Goal: Task Accomplishment & Management: Complete application form

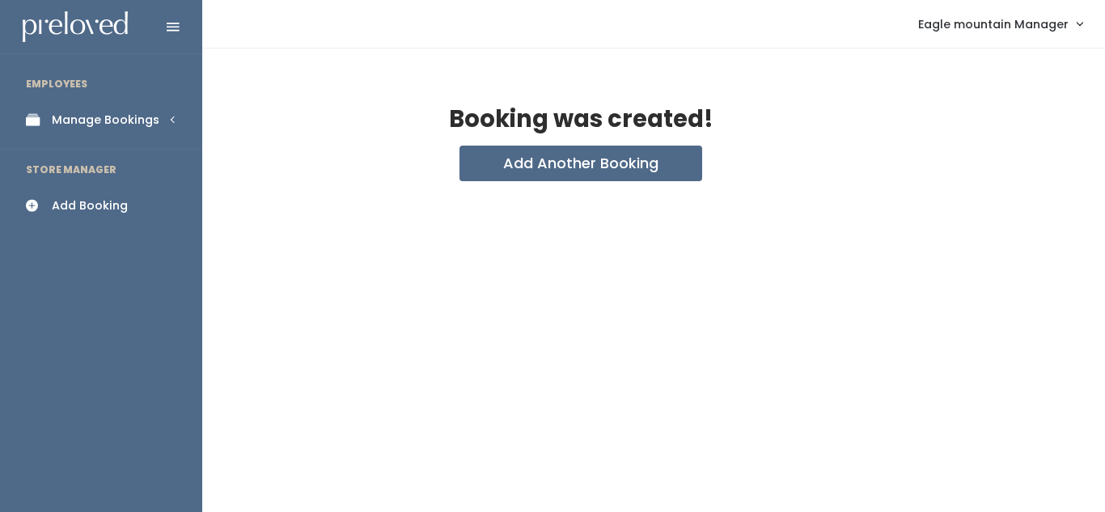
click at [178, 129] on link "Manage Bookings" at bounding box center [101, 120] width 202 height 36
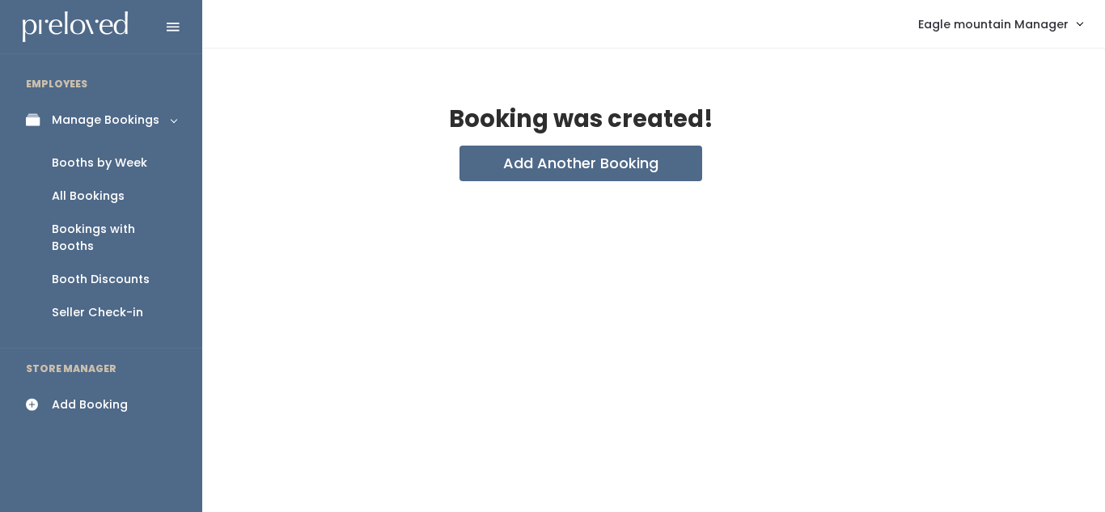
click at [142, 188] on link "All Bookings" at bounding box center [101, 196] width 202 height 33
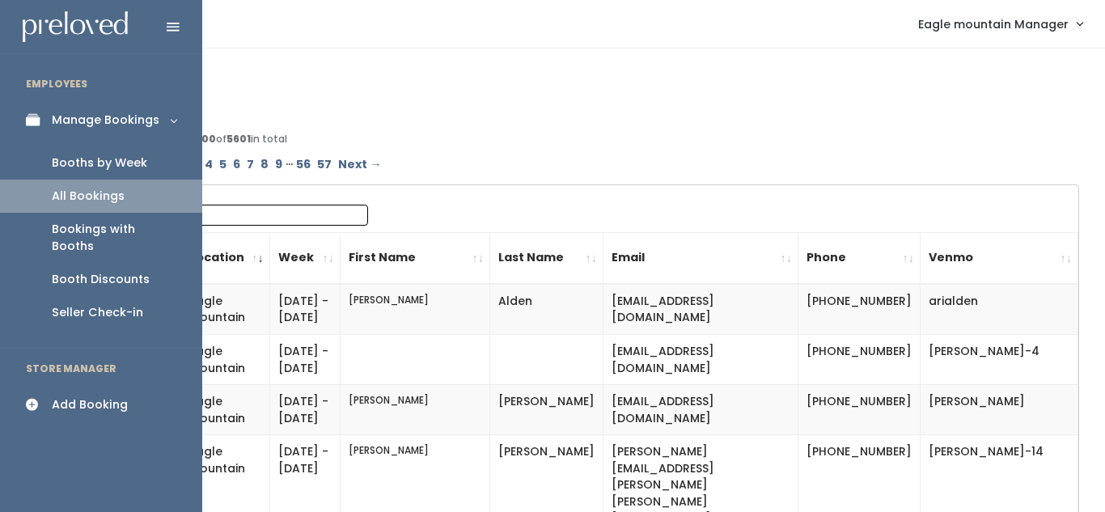
click at [132, 153] on link "Booths by Week" at bounding box center [101, 162] width 202 height 33
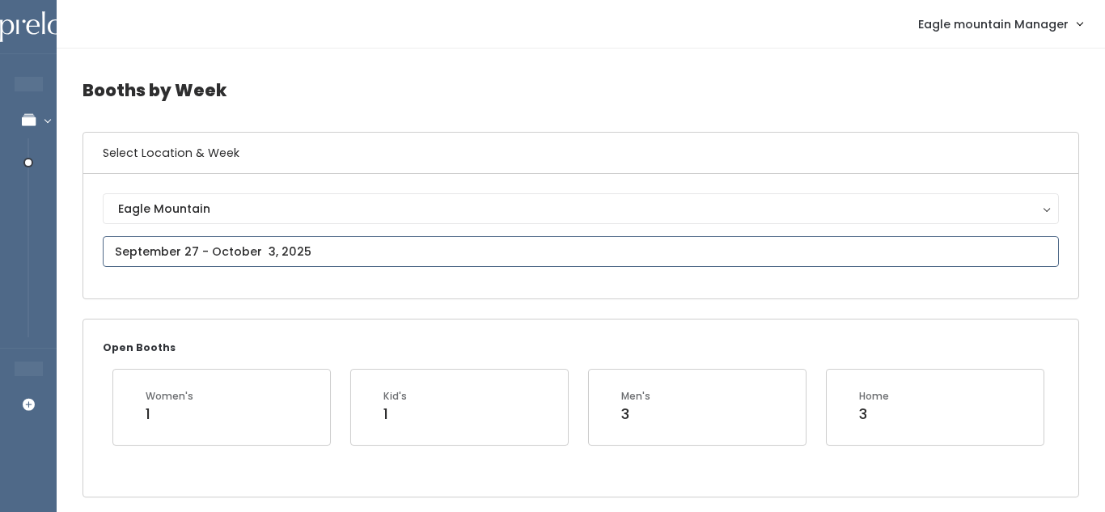
click at [384, 244] on input "text" at bounding box center [581, 251] width 956 height 31
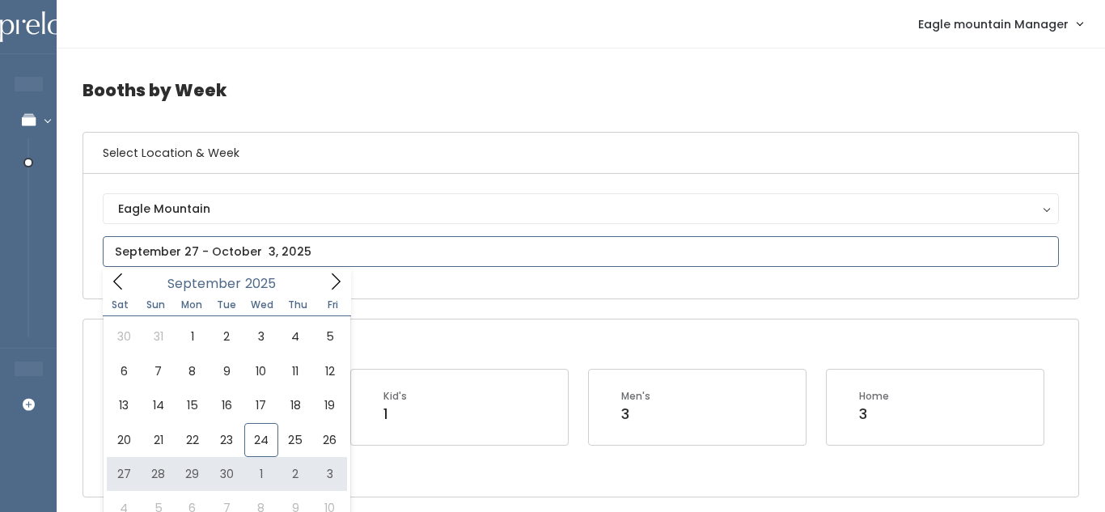
type input "September 27 to October 3"
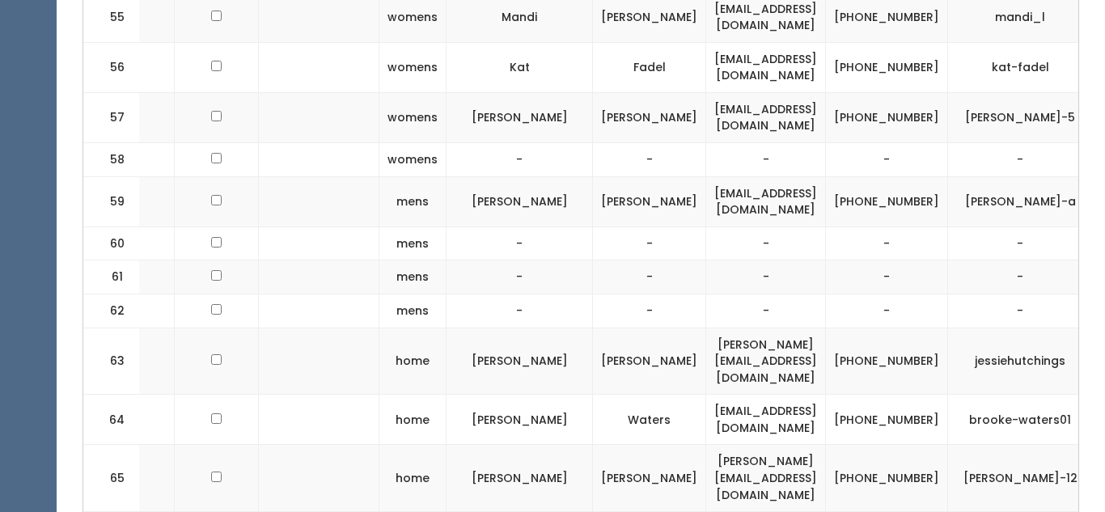
scroll to position [0, 251]
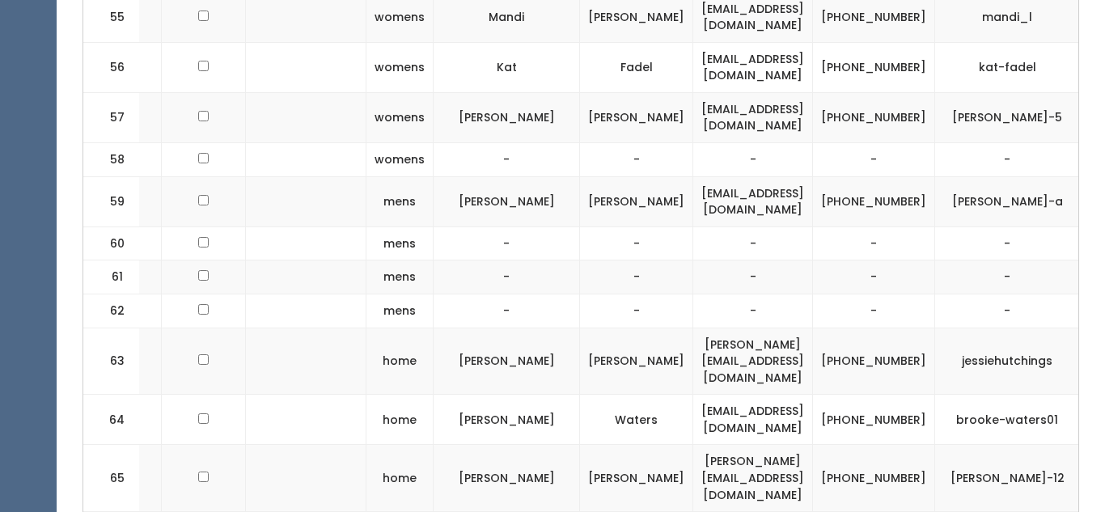
drag, startPoint x: 634, startPoint y: 292, endPoint x: 849, endPoint y: 277, distance: 214.9
copy tr "nibsbee@hotmail.com (2"
drag, startPoint x: 840, startPoint y: 279, endPoint x: 888, endPoint y: 300, distance: 52.9
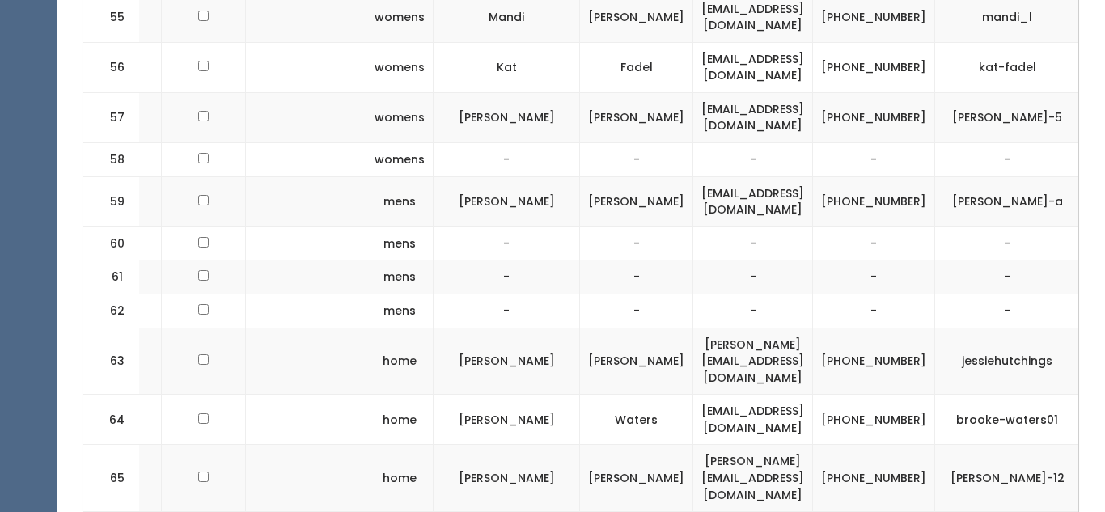
copy td "(206) 714-2094"
drag, startPoint x: 950, startPoint y: 291, endPoint x: 1039, endPoint y: 294, distance: 89.0
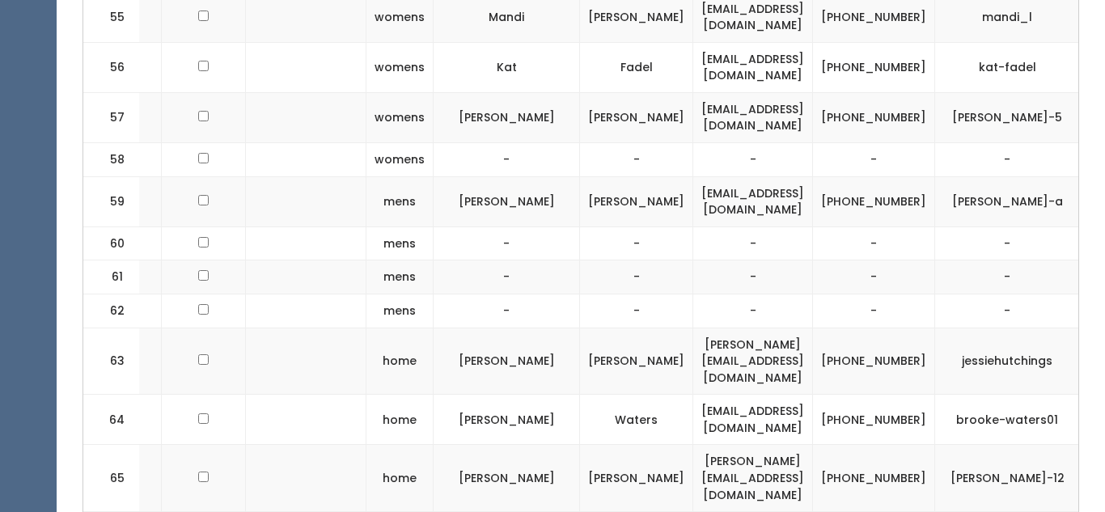
copy td "jen-nibley"
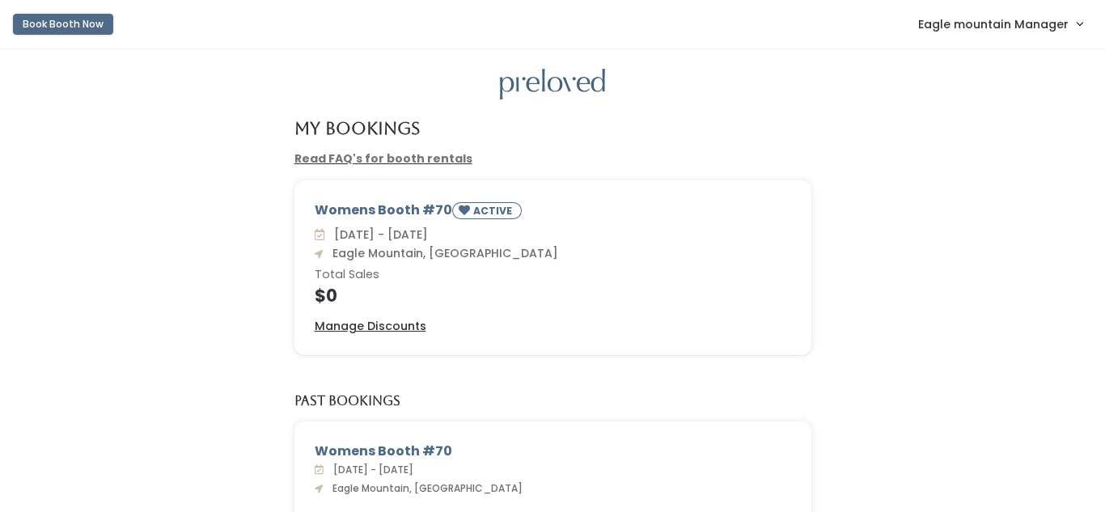
click at [65, 30] on button "Book Booth Now" at bounding box center [63, 24] width 100 height 21
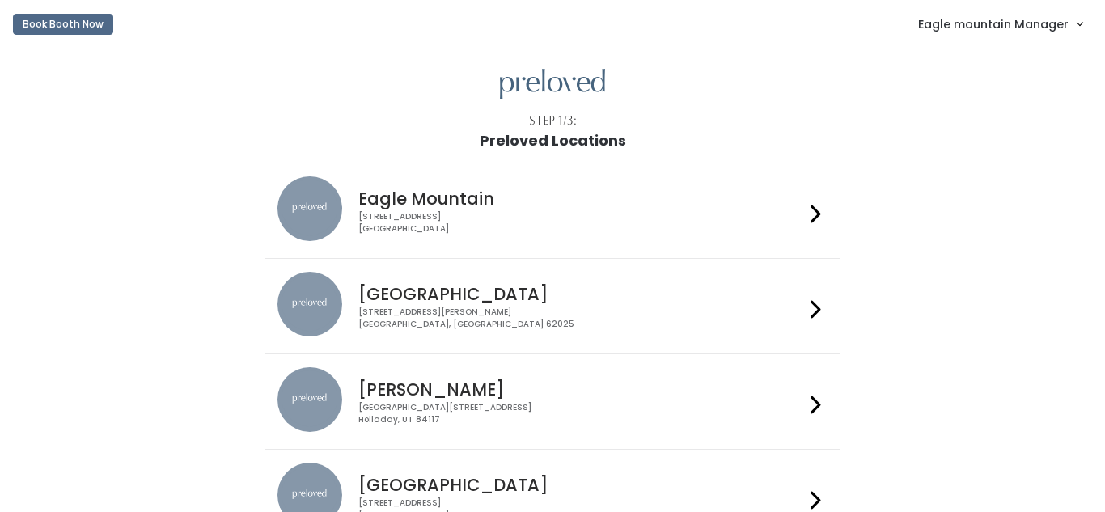
click at [1001, 32] on span "Eagle mountain Manager" at bounding box center [993, 24] width 150 height 18
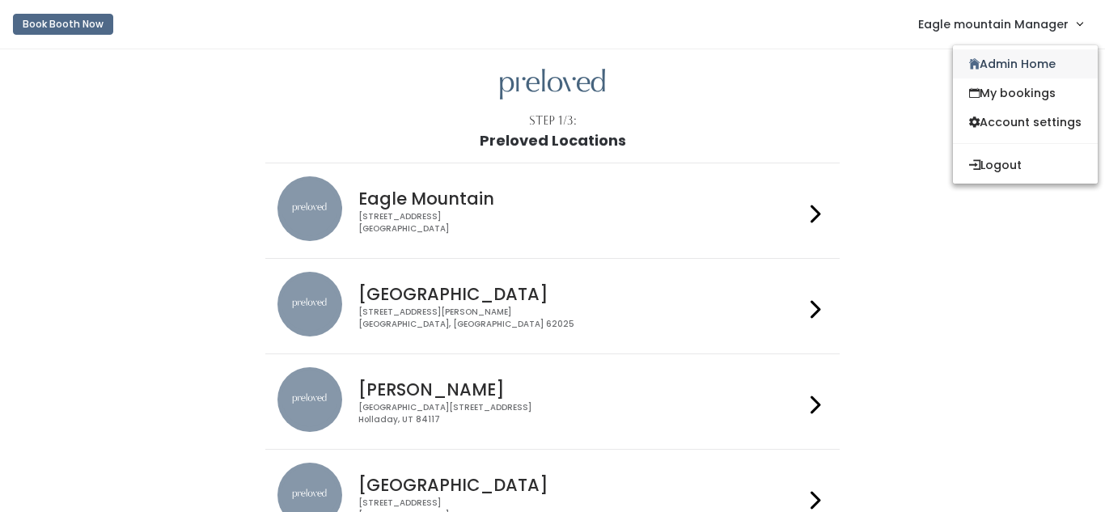
click at [985, 56] on link "Admin Home" at bounding box center [1025, 63] width 145 height 29
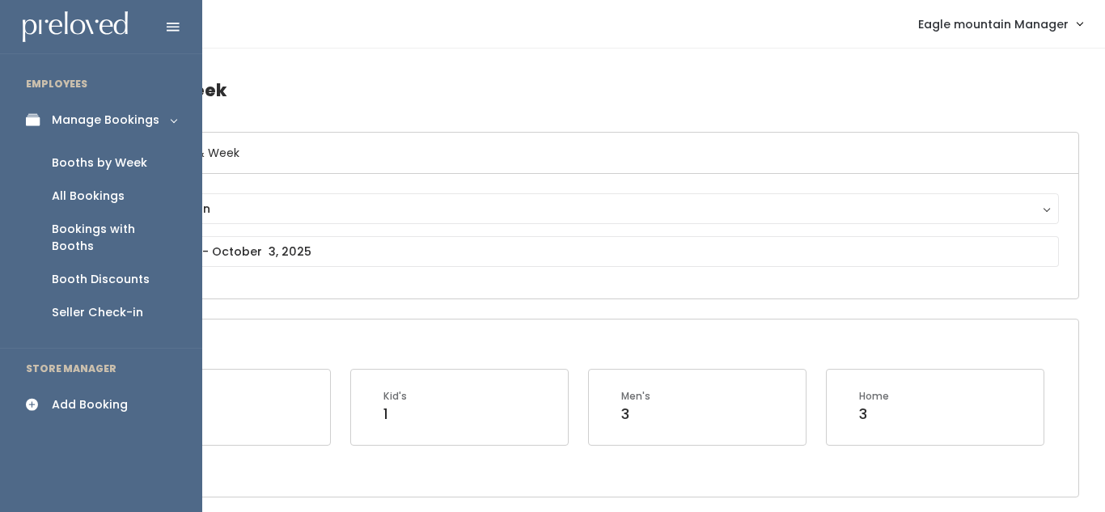
click at [95, 396] on div "Add Booking" at bounding box center [90, 404] width 76 height 17
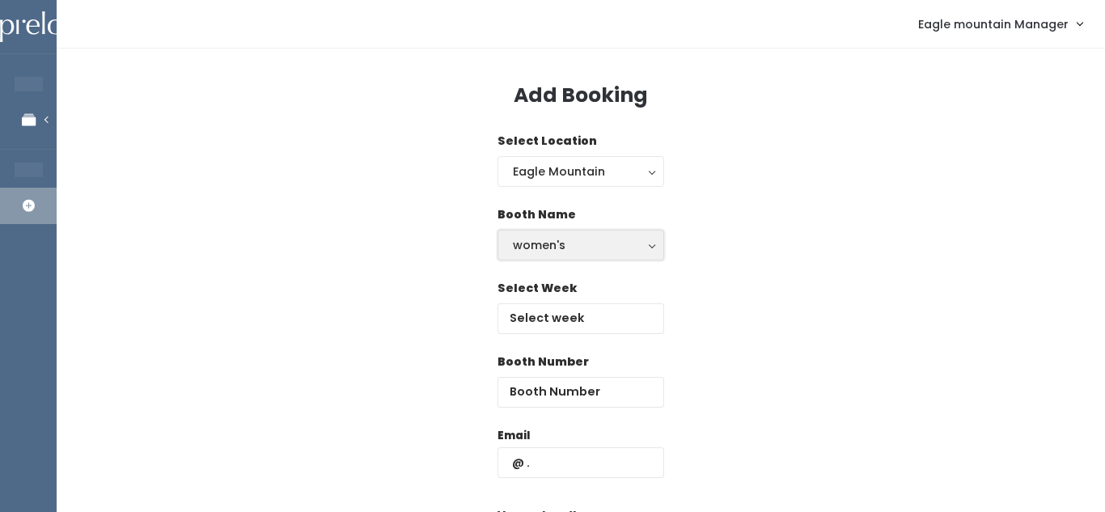
click at [616, 234] on button "women's" at bounding box center [580, 245] width 167 height 31
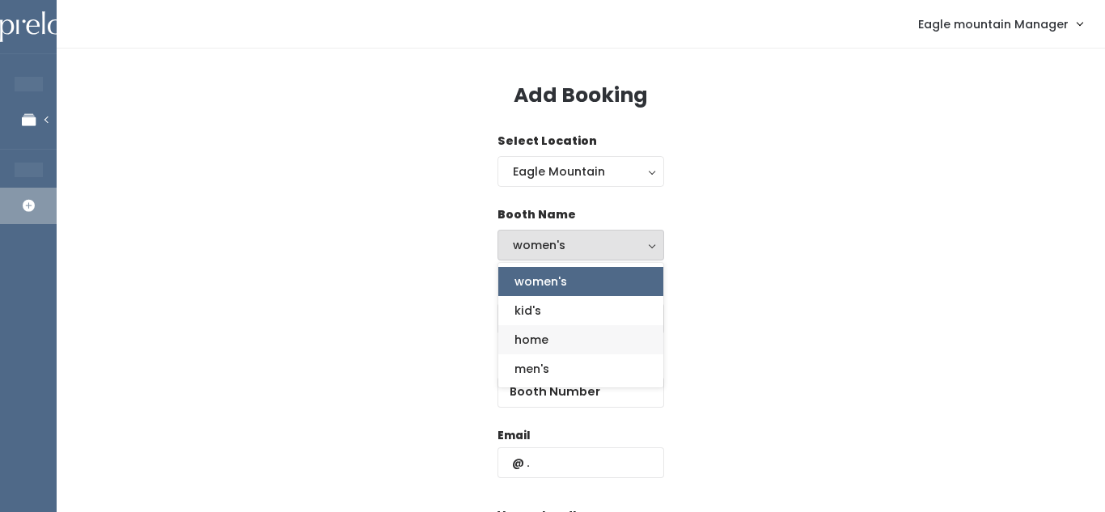
click at [546, 348] on span "home" at bounding box center [531, 340] width 34 height 18
select select "home"
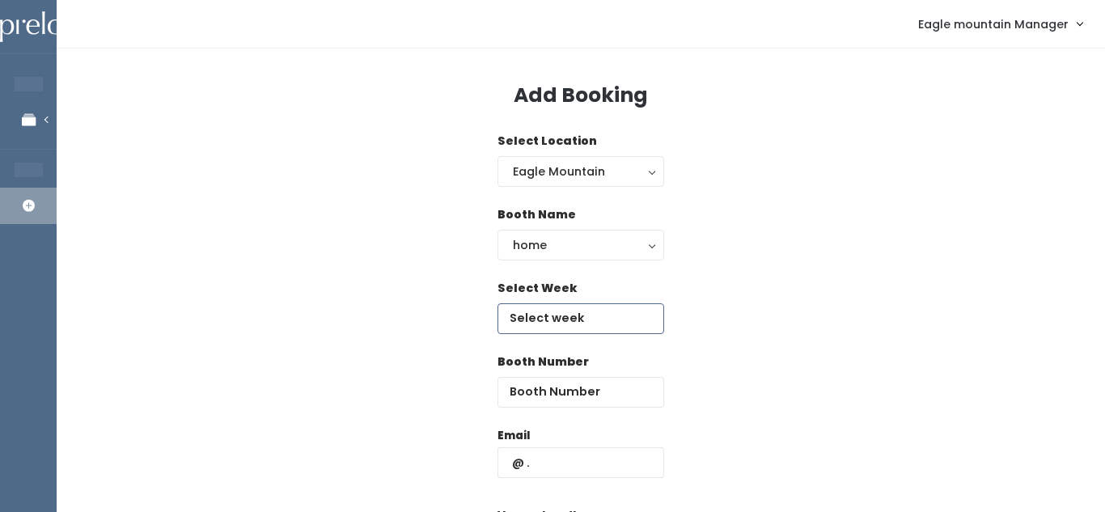
click at [561, 313] on input "text" at bounding box center [580, 318] width 167 height 31
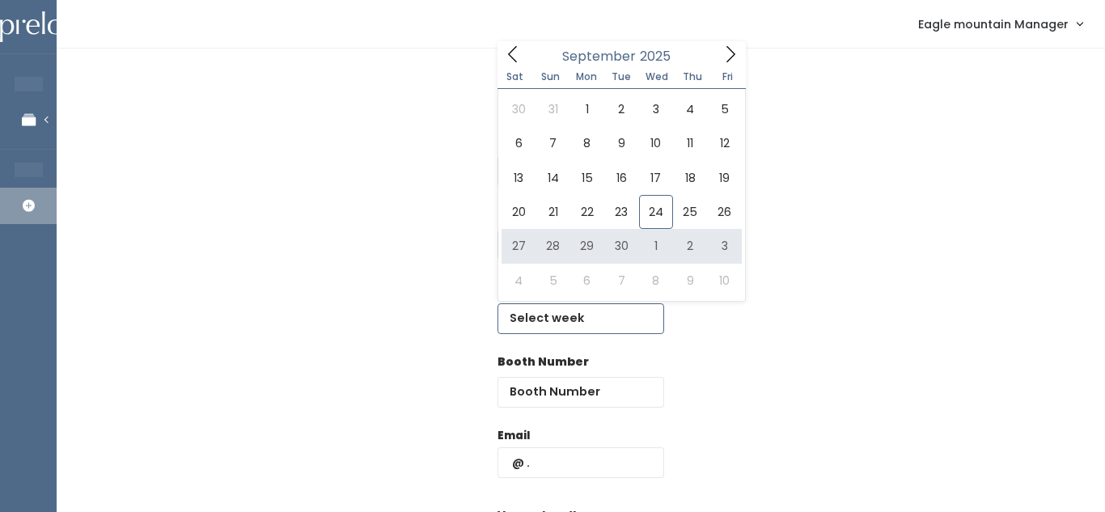
type input "September 27 to October 3"
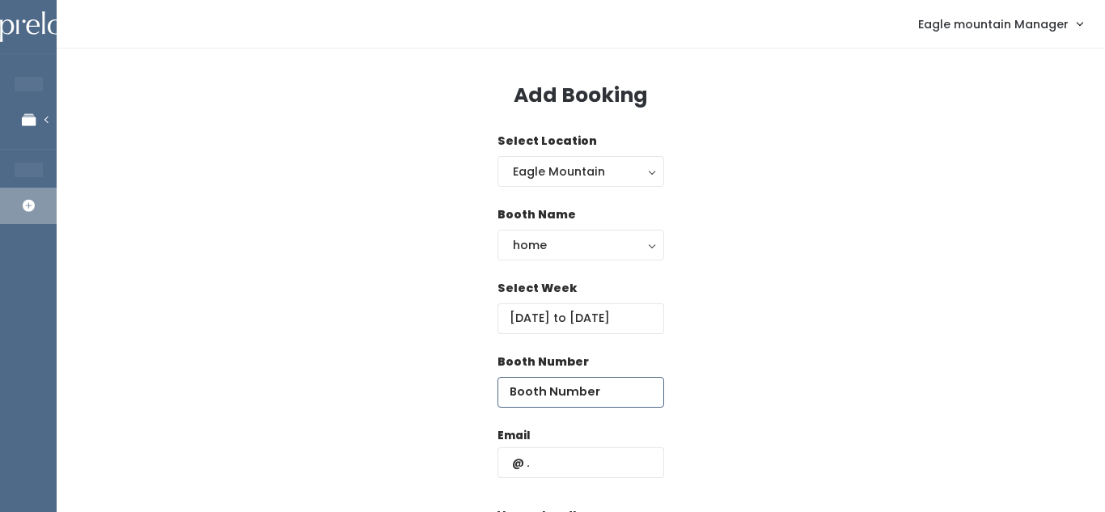
click at [543, 398] on input "number" at bounding box center [580, 392] width 167 height 31
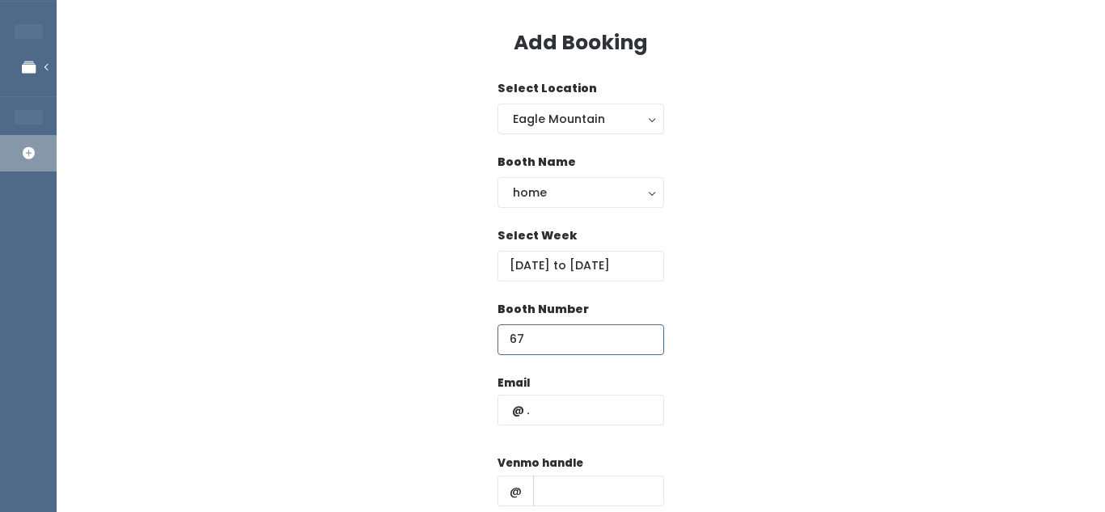
scroll to position [74, 0]
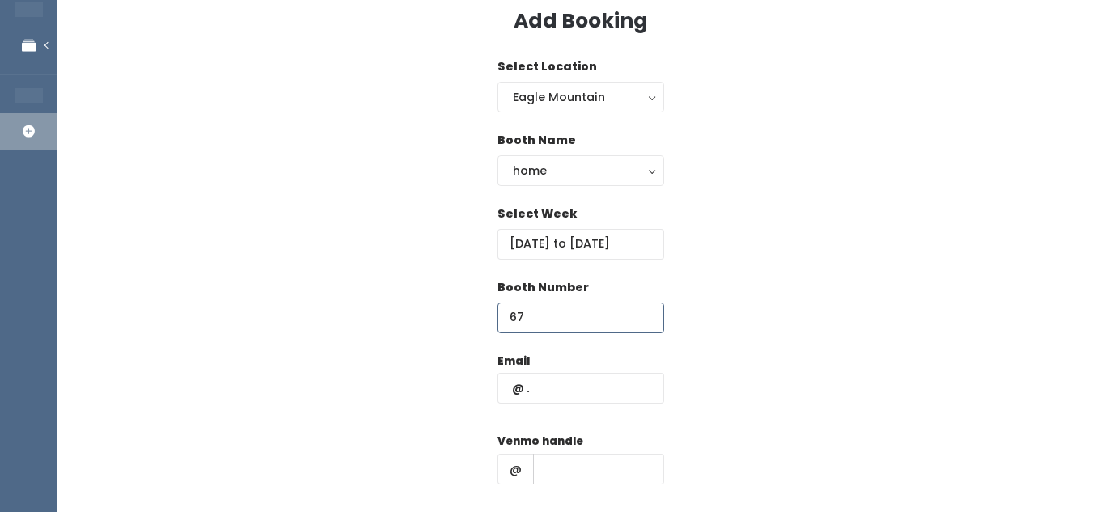
type input "67"
click at [556, 393] on input "text" at bounding box center [580, 388] width 167 height 31
paste input "nibsbee@hotmail.com (2"
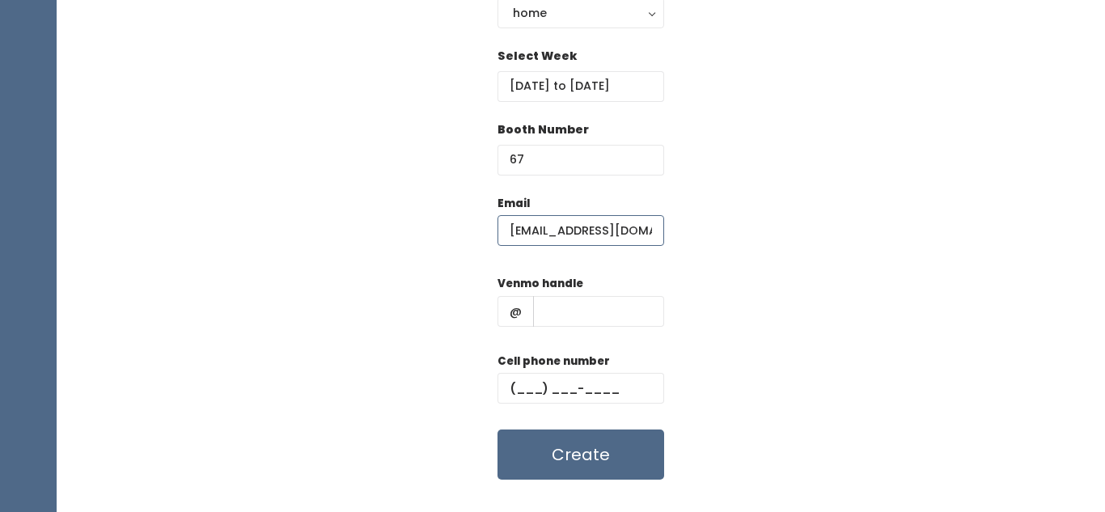
scroll to position [236, 0]
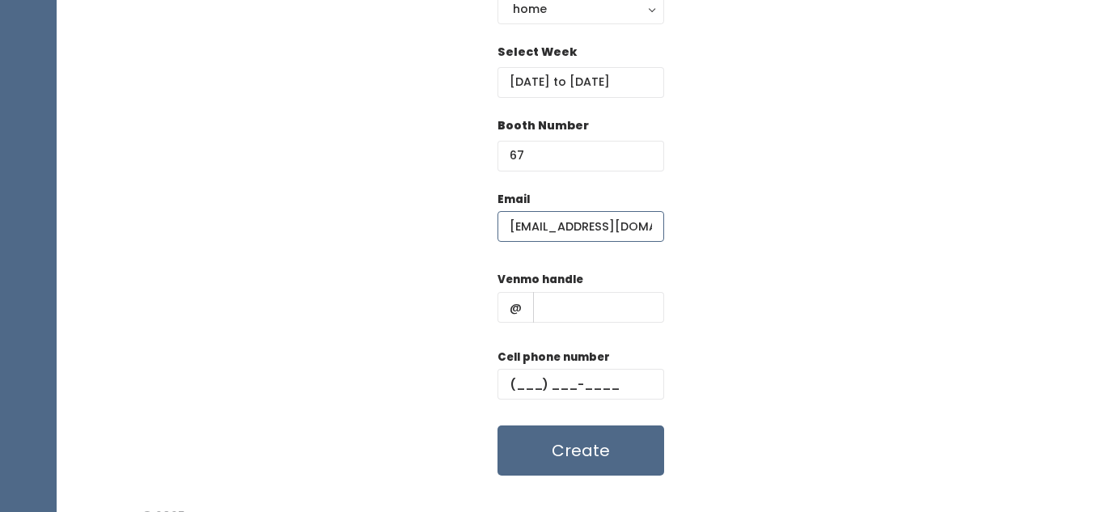
type input "nibsbee@hotmail.com"
click at [589, 315] on input "text" at bounding box center [598, 307] width 131 height 31
paste input "(206) 714-2094"
type input "(206) 714-2094"
click at [538, 367] on div "Cell phone number" at bounding box center [580, 381] width 167 height 65
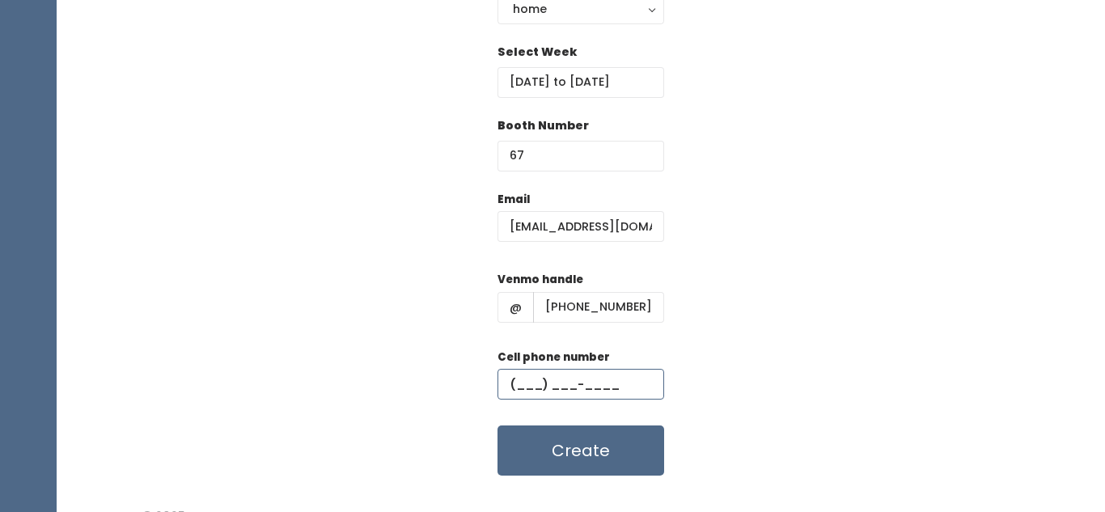
click at [531, 381] on input "text" at bounding box center [580, 384] width 167 height 31
paste input "(206) 714-2094"
type input "(206) 714-2094"
drag, startPoint x: 645, startPoint y: 299, endPoint x: 455, endPoint y: 301, distance: 189.3
click at [455, 301] on div "Email nibsbee@hotmail.com Venmo handle @ (206) 714-2094 Cell phone number (206)…" at bounding box center [581, 334] width 997 height 286
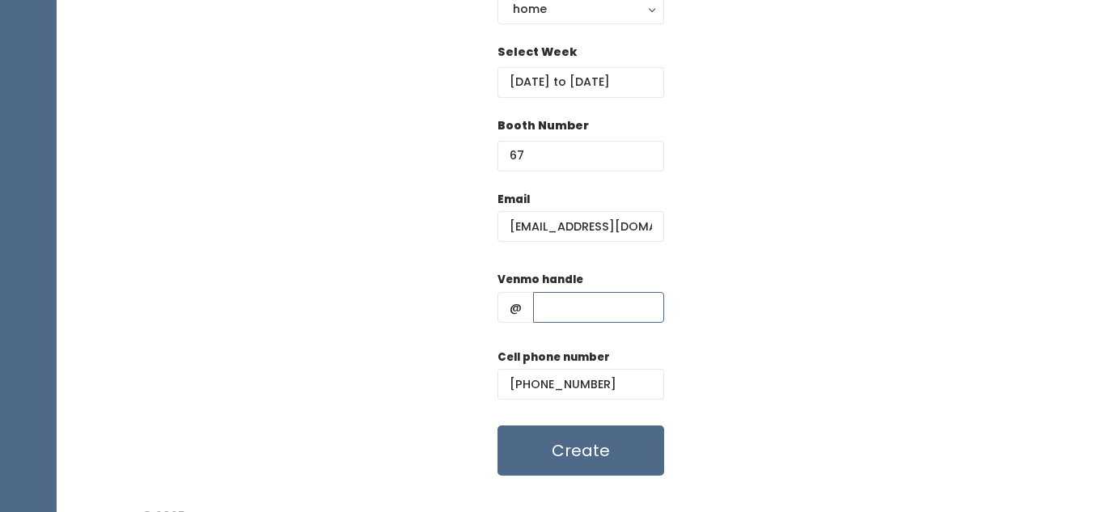
paste input "[PERSON_NAME]"
type input "[PERSON_NAME]"
click at [739, 426] on div "Email nibsbee@hotmail.com Venmo handle @ jen-nibley Cell phone number (206) 714…" at bounding box center [581, 334] width 997 height 286
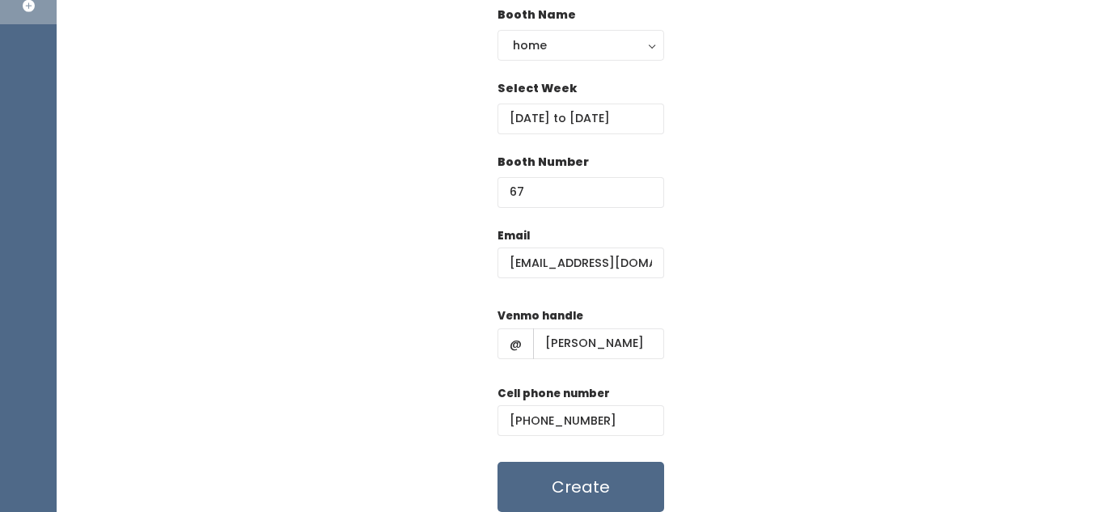
scroll to position [235, 0]
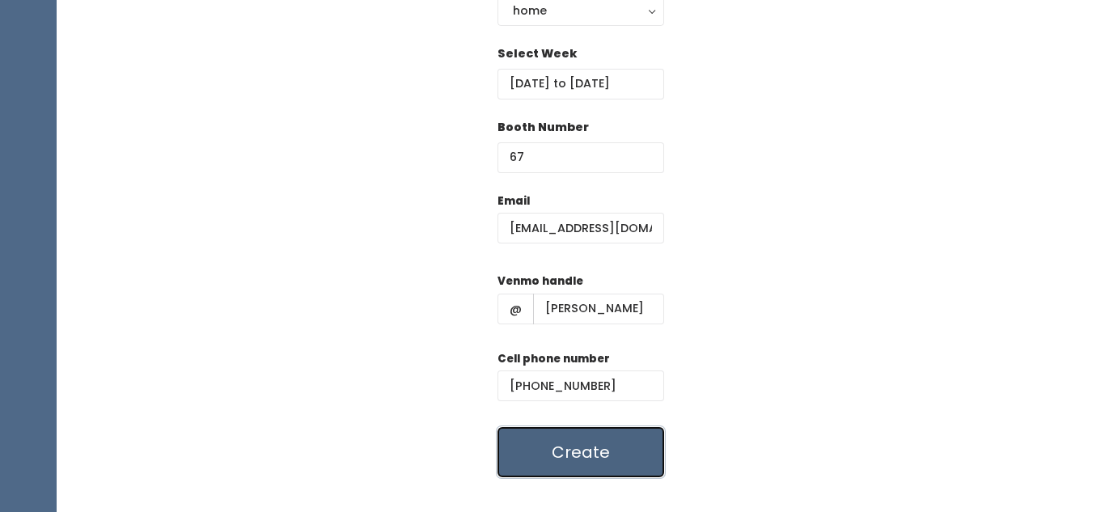
click at [579, 459] on button "Create" at bounding box center [580, 452] width 167 height 50
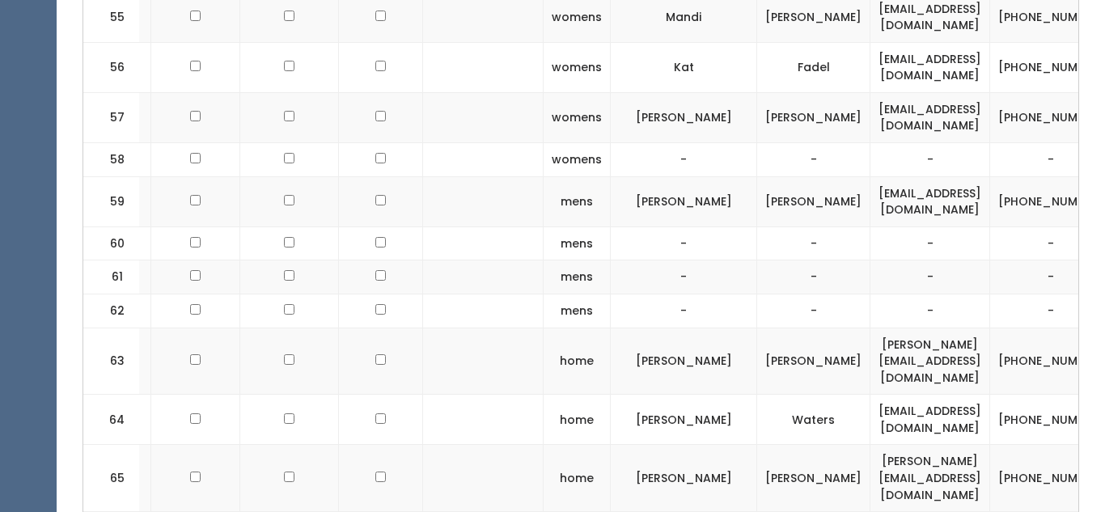
scroll to position [0, 286]
